Goal: Task Accomplishment & Management: Complete application form

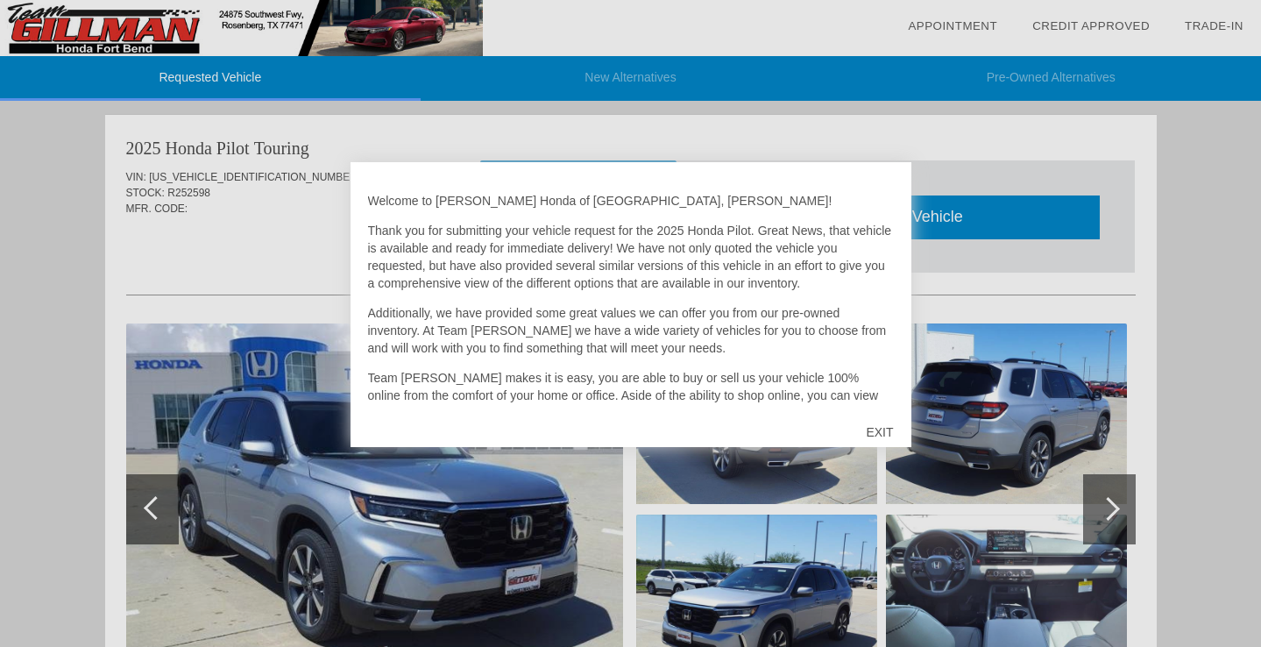
click at [327, 554] on div at bounding box center [630, 323] width 1261 height 647
click at [882, 436] on div "EXIT" at bounding box center [879, 432] width 62 height 53
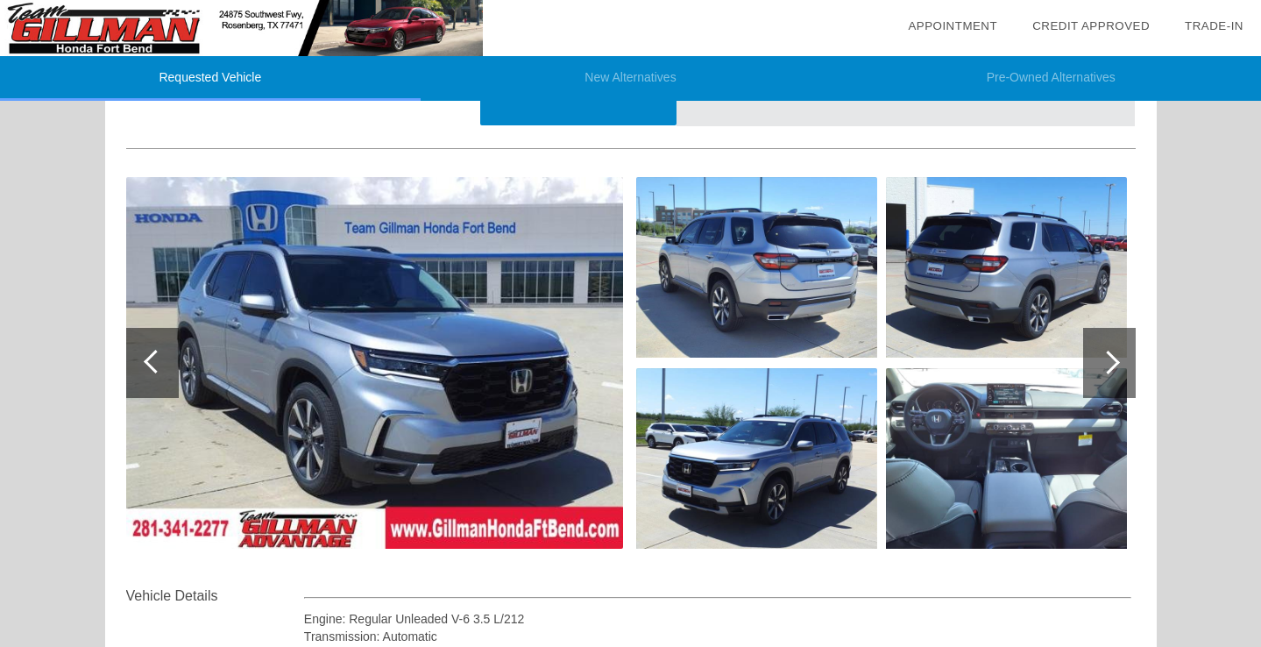
scroll to position [131, 0]
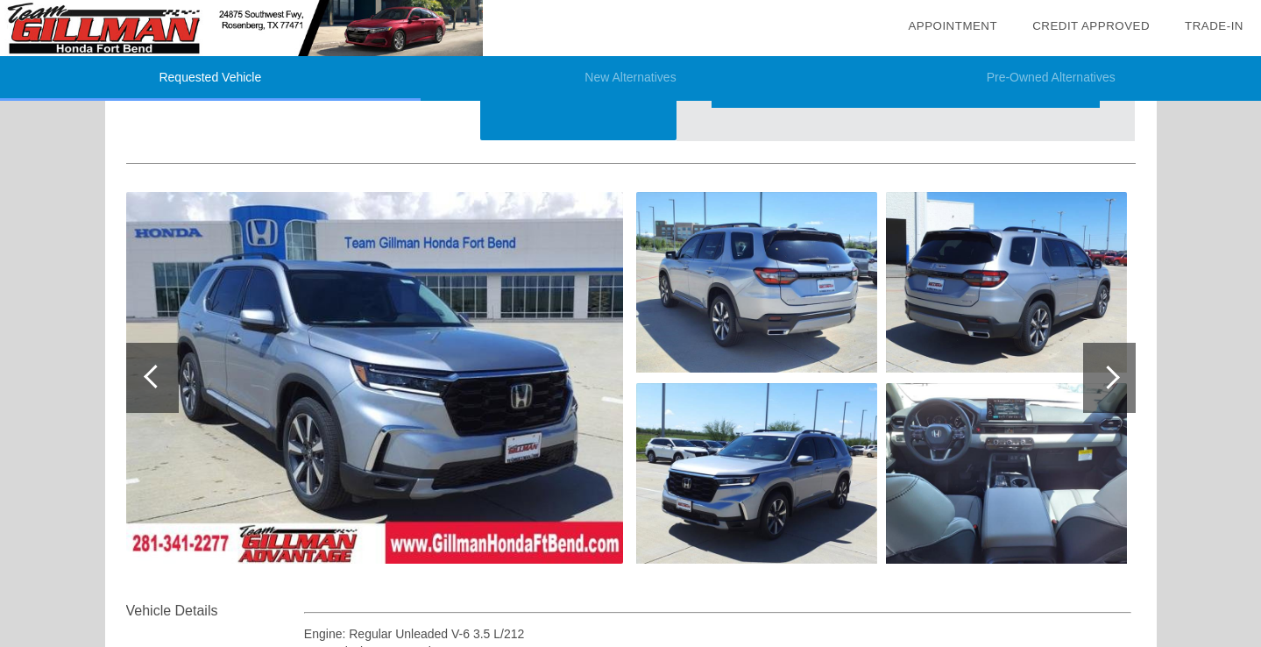
click at [383, 373] on img at bounding box center [374, 378] width 497 height 372
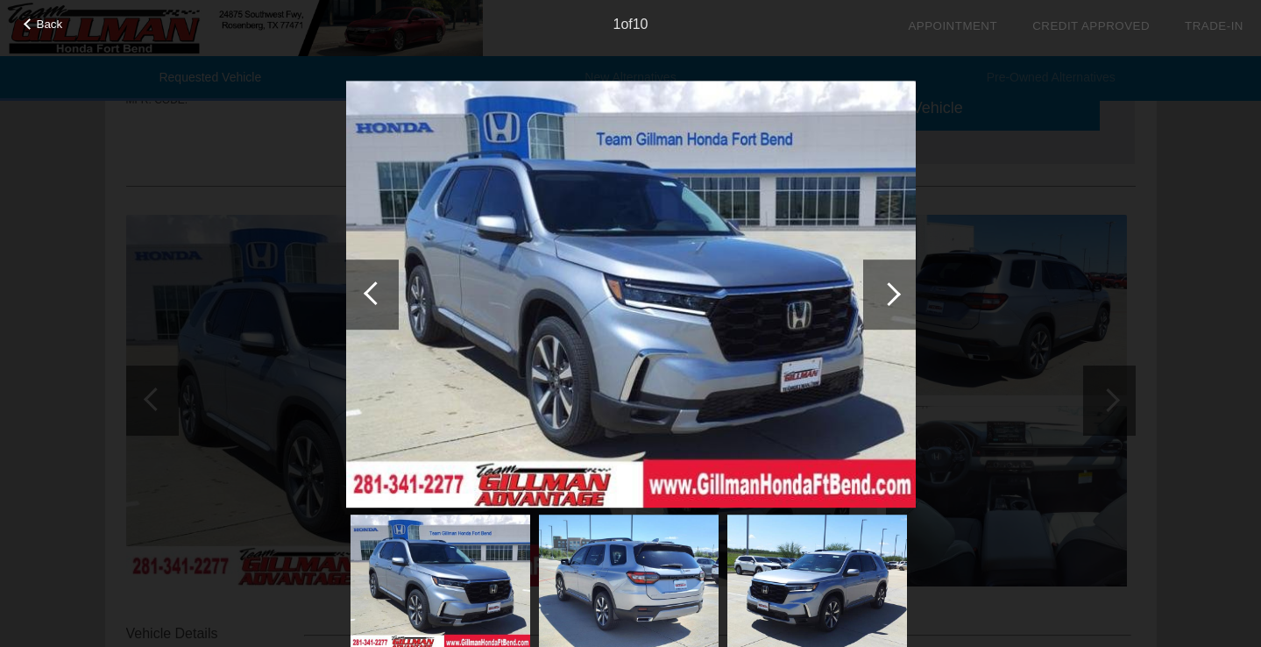
scroll to position [107, 0]
click at [883, 295] on div at bounding box center [889, 294] width 24 height 24
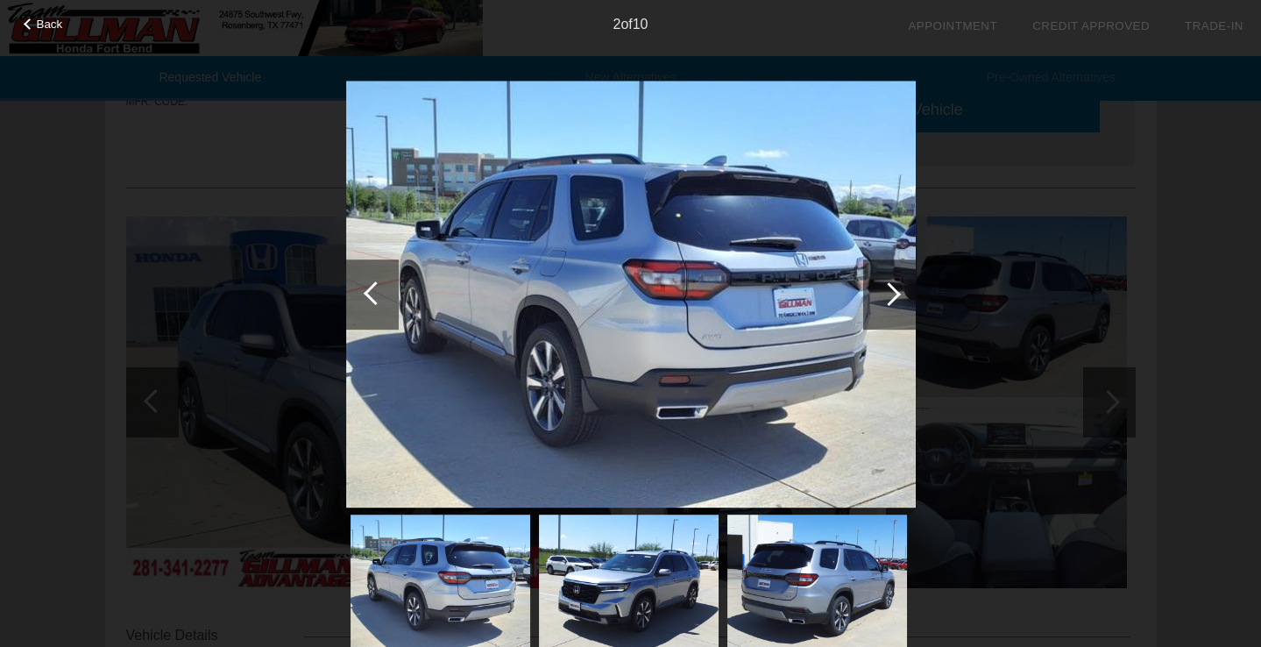
click at [883, 295] on div at bounding box center [889, 294] width 24 height 24
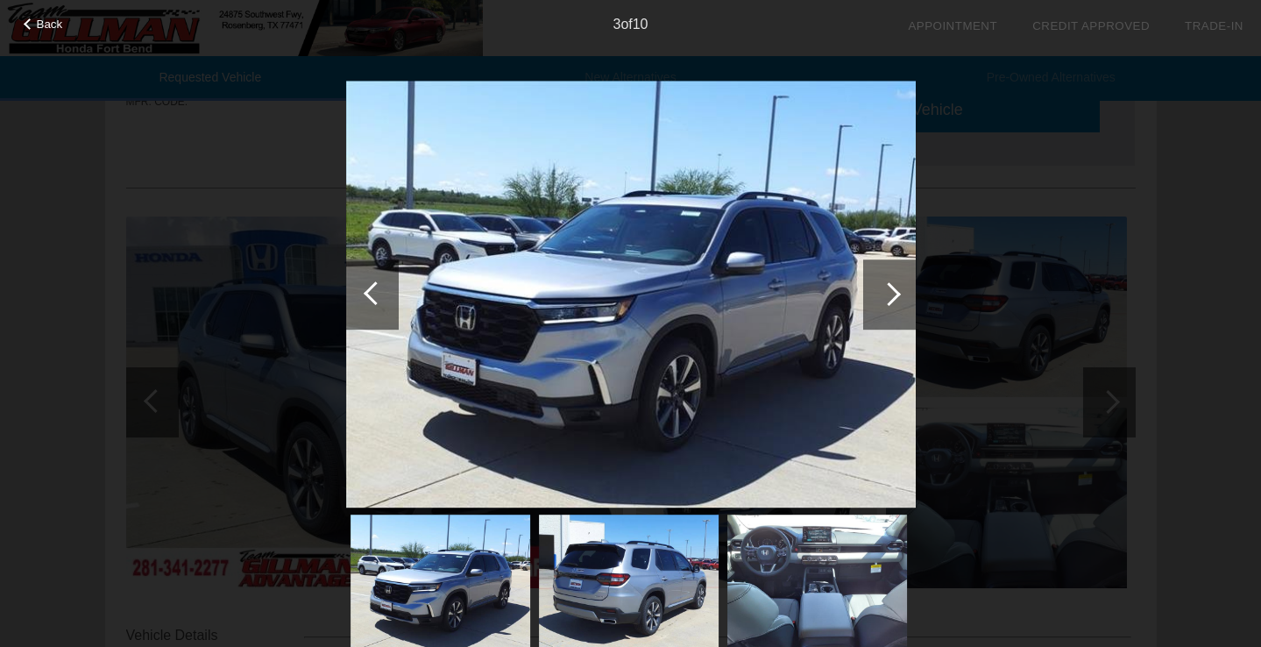
click at [883, 295] on div at bounding box center [889, 294] width 24 height 24
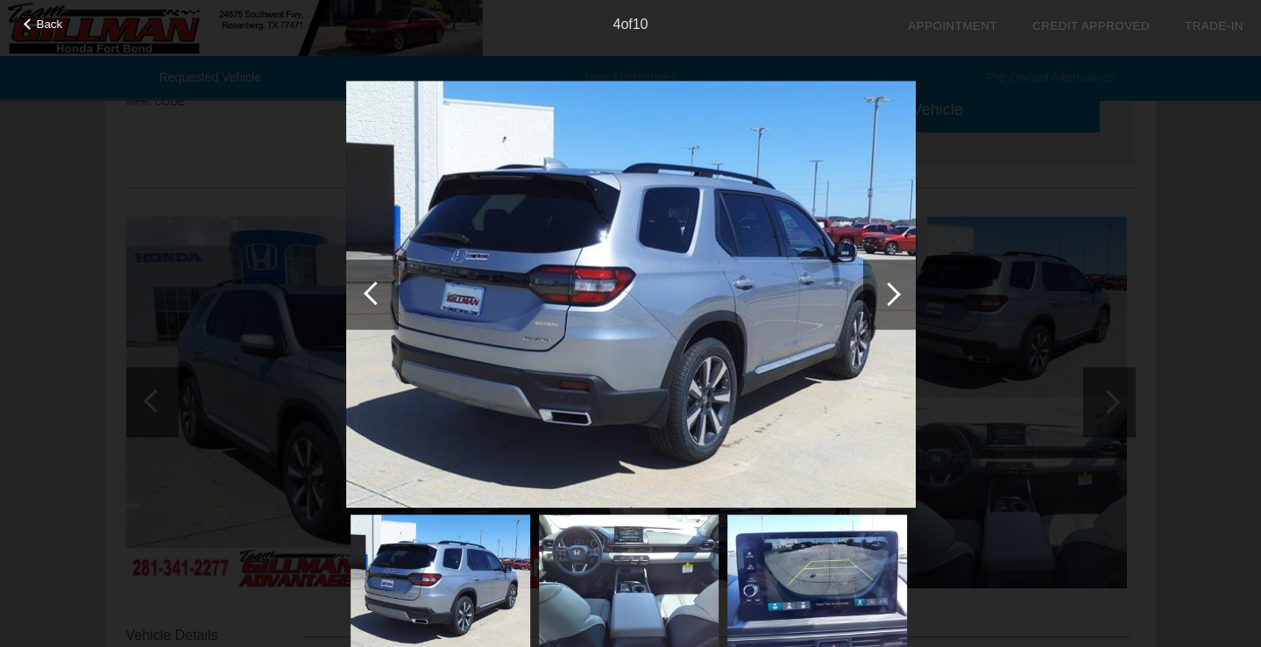
click at [883, 295] on div at bounding box center [889, 294] width 24 height 24
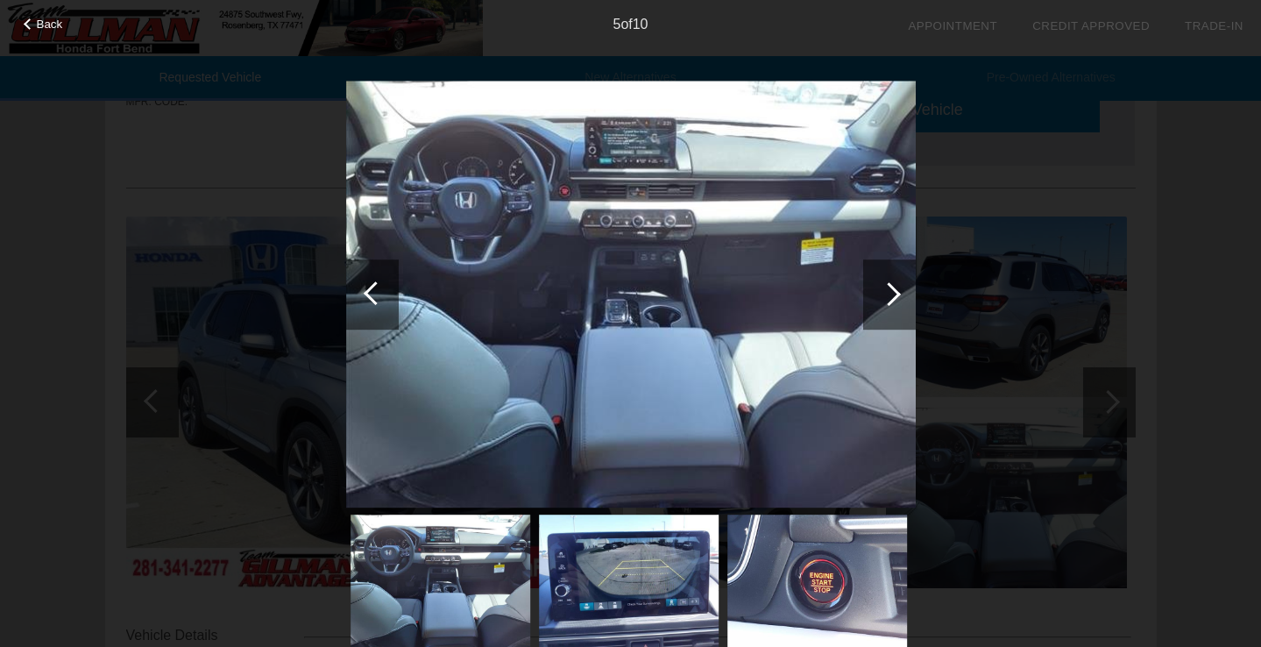
click at [883, 296] on div at bounding box center [889, 294] width 24 height 24
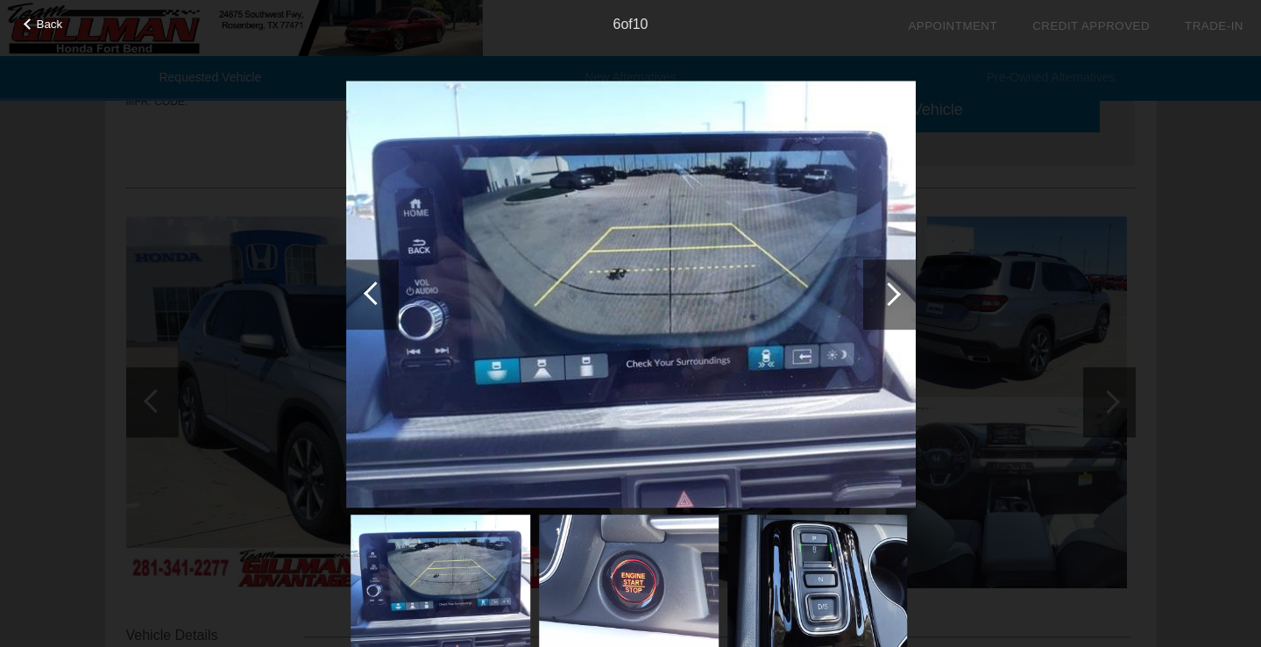
click at [365, 302] on div at bounding box center [372, 294] width 53 height 70
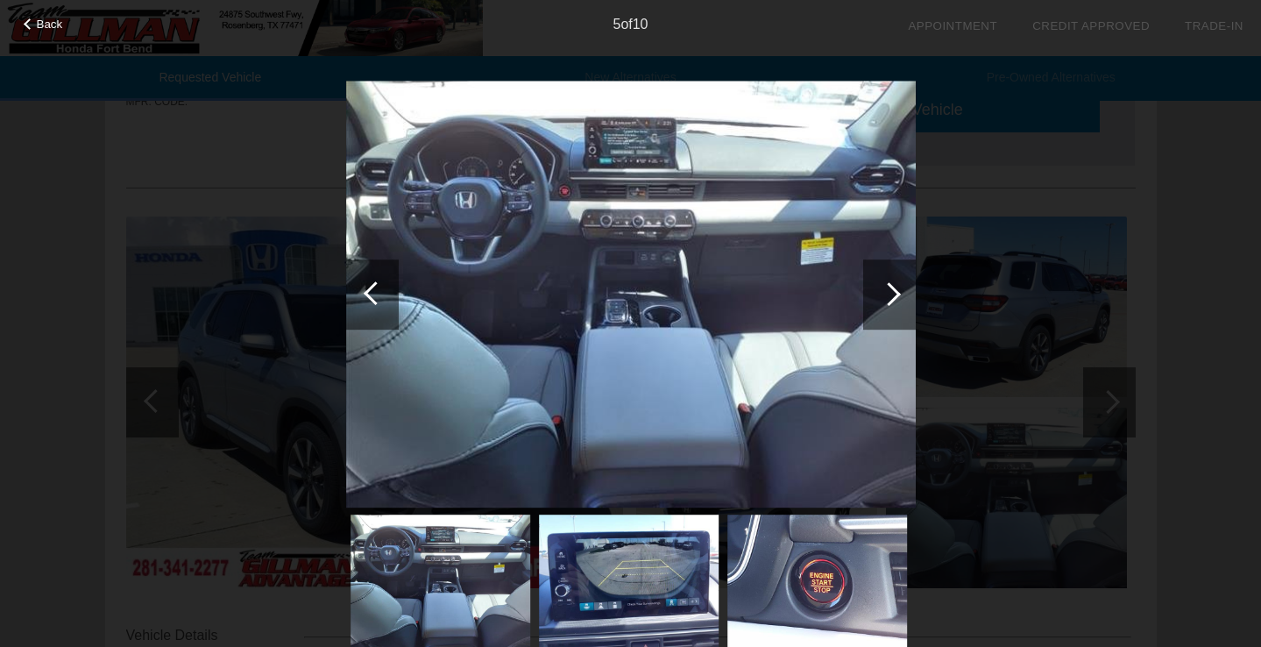
click at [891, 301] on div at bounding box center [889, 294] width 24 height 24
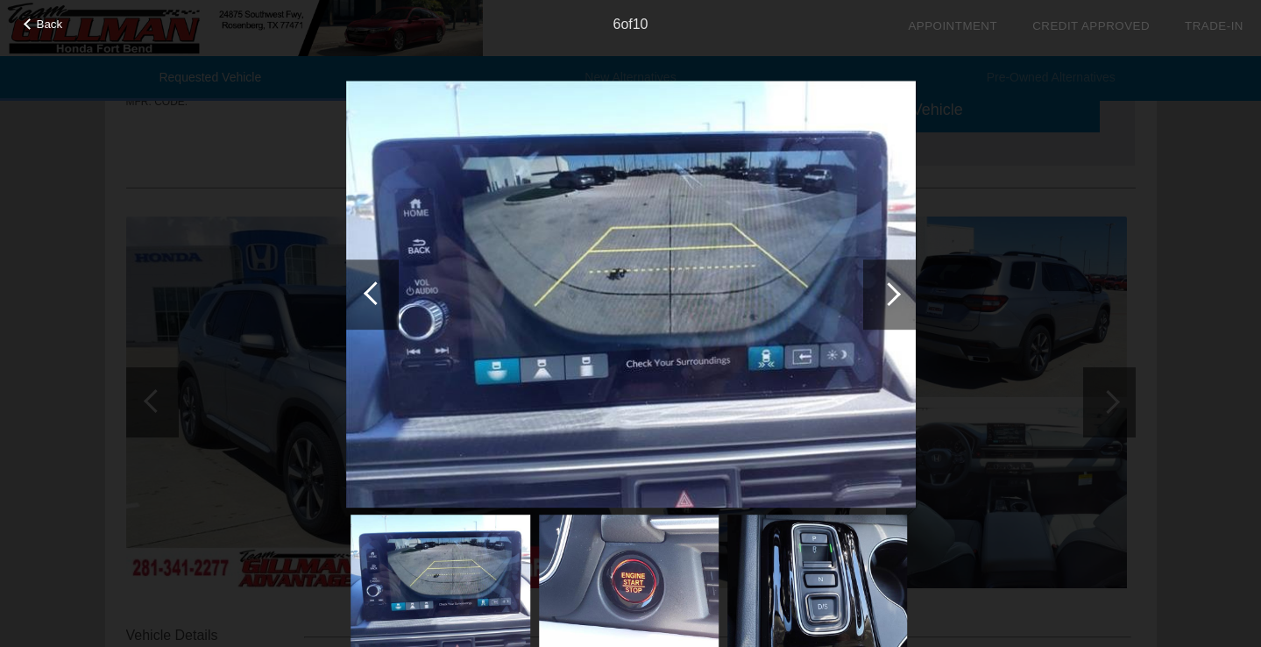
click at [899, 292] on div at bounding box center [889, 294] width 53 height 70
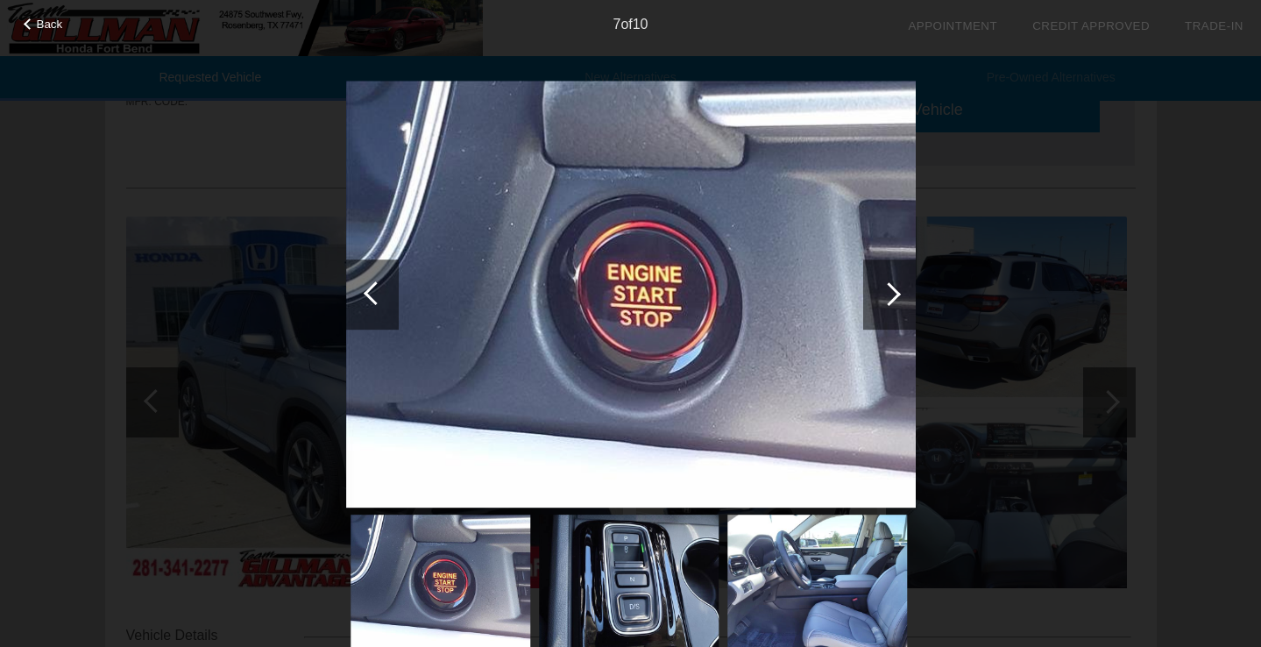
click at [899, 292] on div at bounding box center [889, 294] width 53 height 70
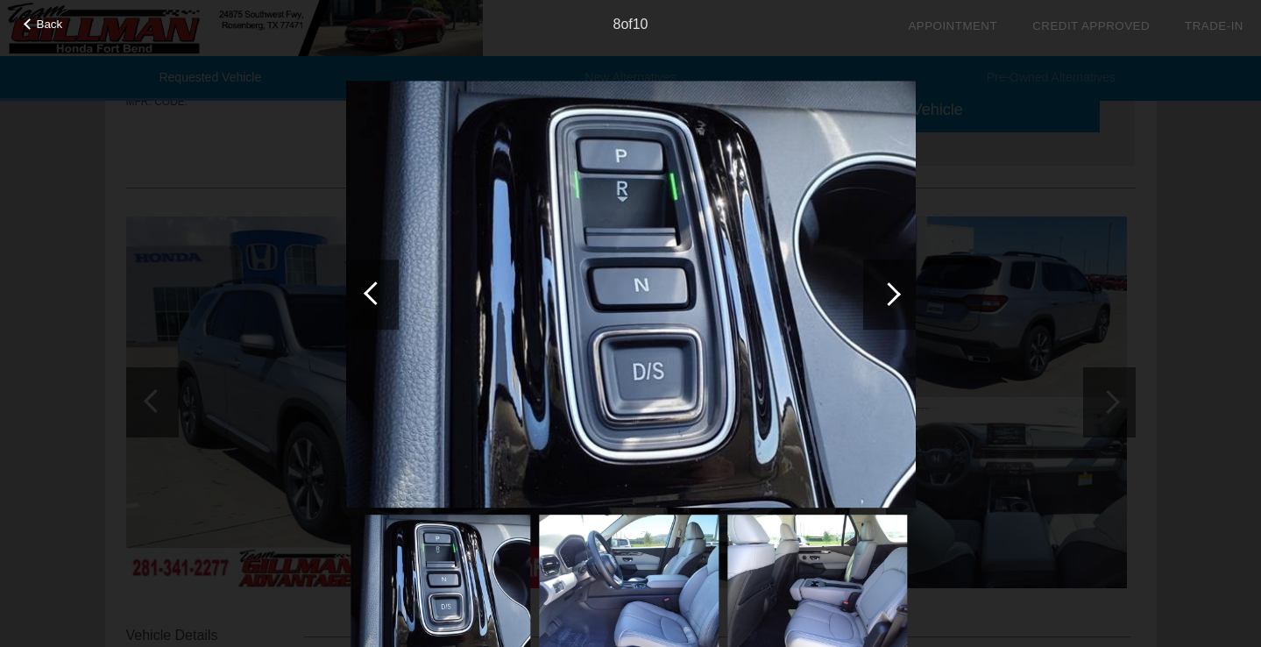
click at [899, 292] on div at bounding box center [889, 294] width 53 height 70
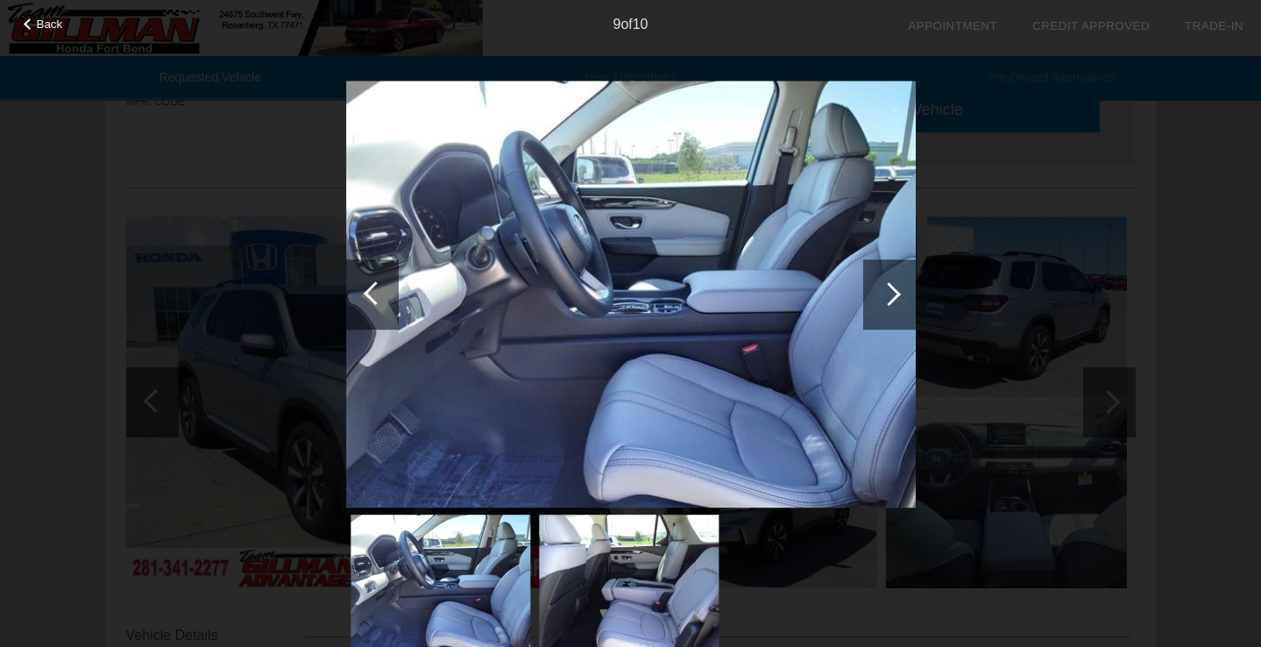
click at [899, 292] on div at bounding box center [889, 294] width 53 height 70
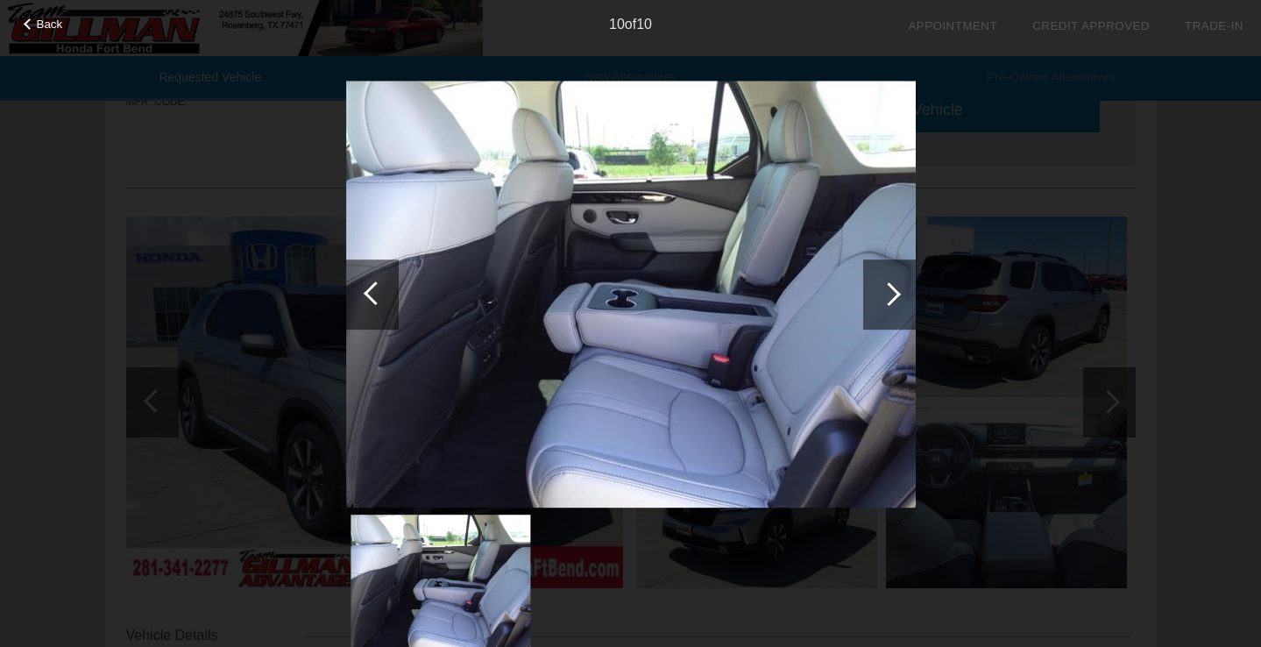
click at [899, 292] on div at bounding box center [889, 294] width 53 height 70
click at [891, 293] on div at bounding box center [889, 294] width 24 height 24
click at [52, 19] on span "Back" at bounding box center [50, 24] width 26 height 13
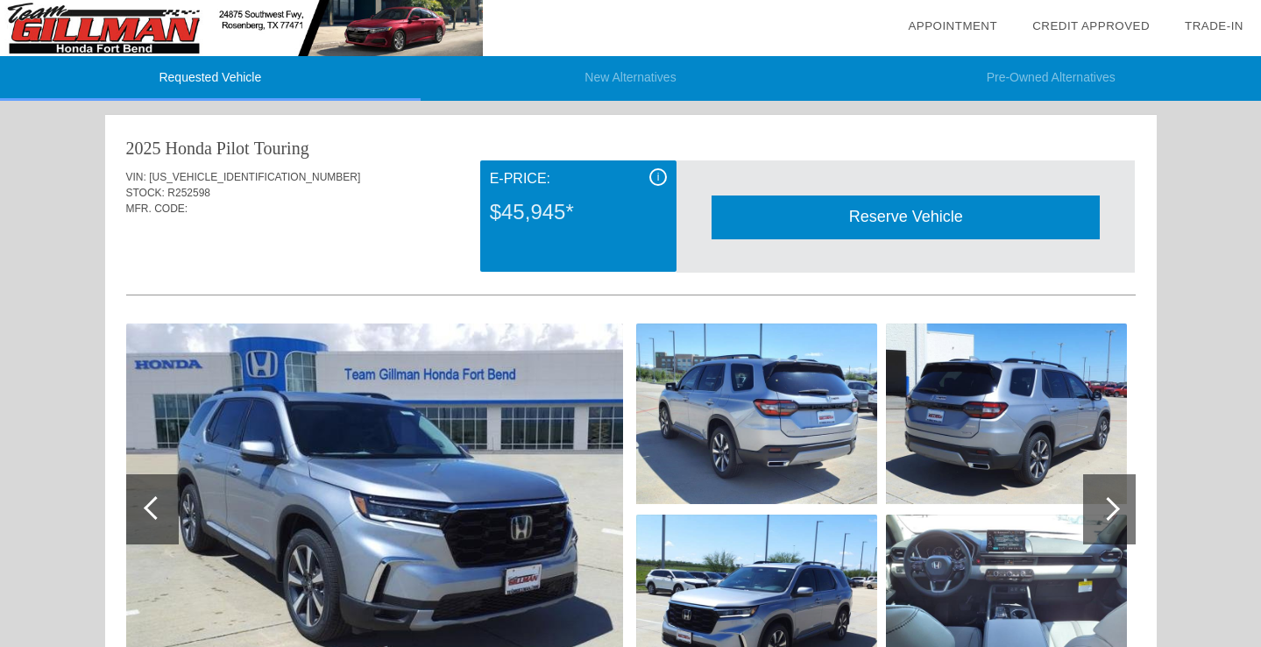
scroll to position [0, 0]
click at [269, 18] on img at bounding box center [241, 28] width 483 height 56
